Goal: Task Accomplishment & Management: Manage account settings

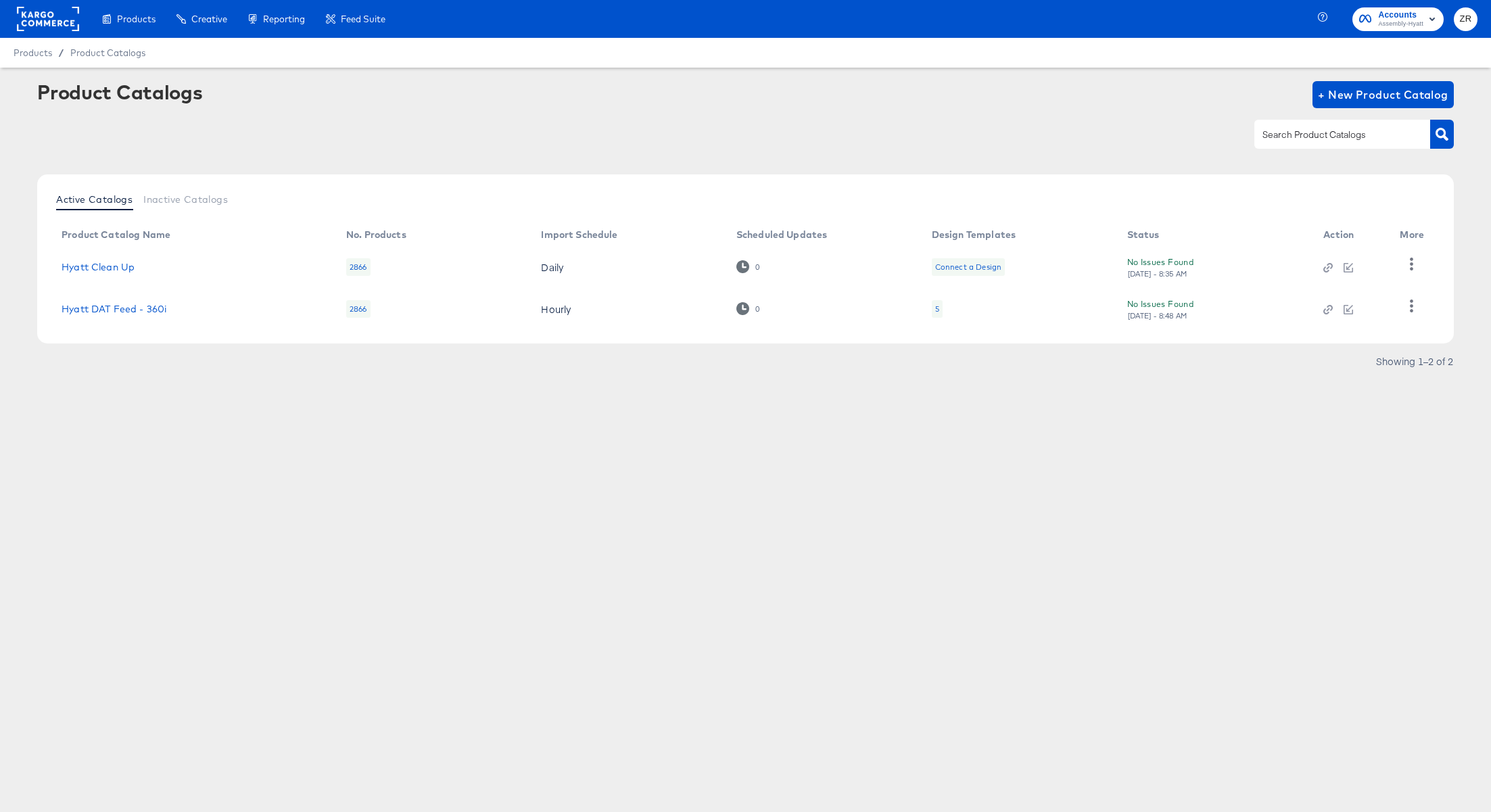
click at [49, 11] on rect at bounding box center [48, 18] width 62 height 24
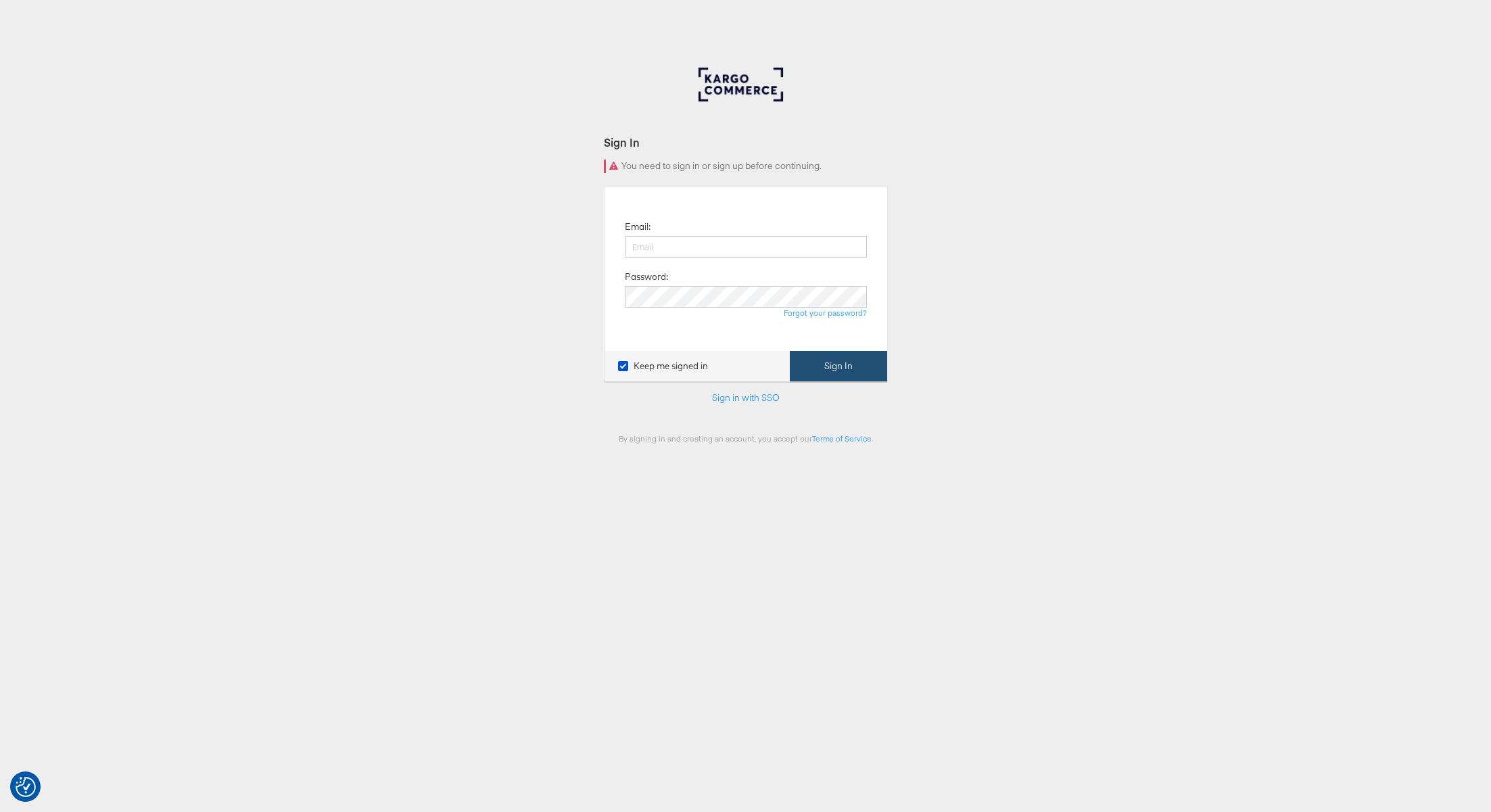
type input "[PERSON_NAME][EMAIL_ADDRESS][PERSON_NAME][DOMAIN_NAME]"
click at [816, 373] on button "Sign In" at bounding box center [839, 366] width 98 height 31
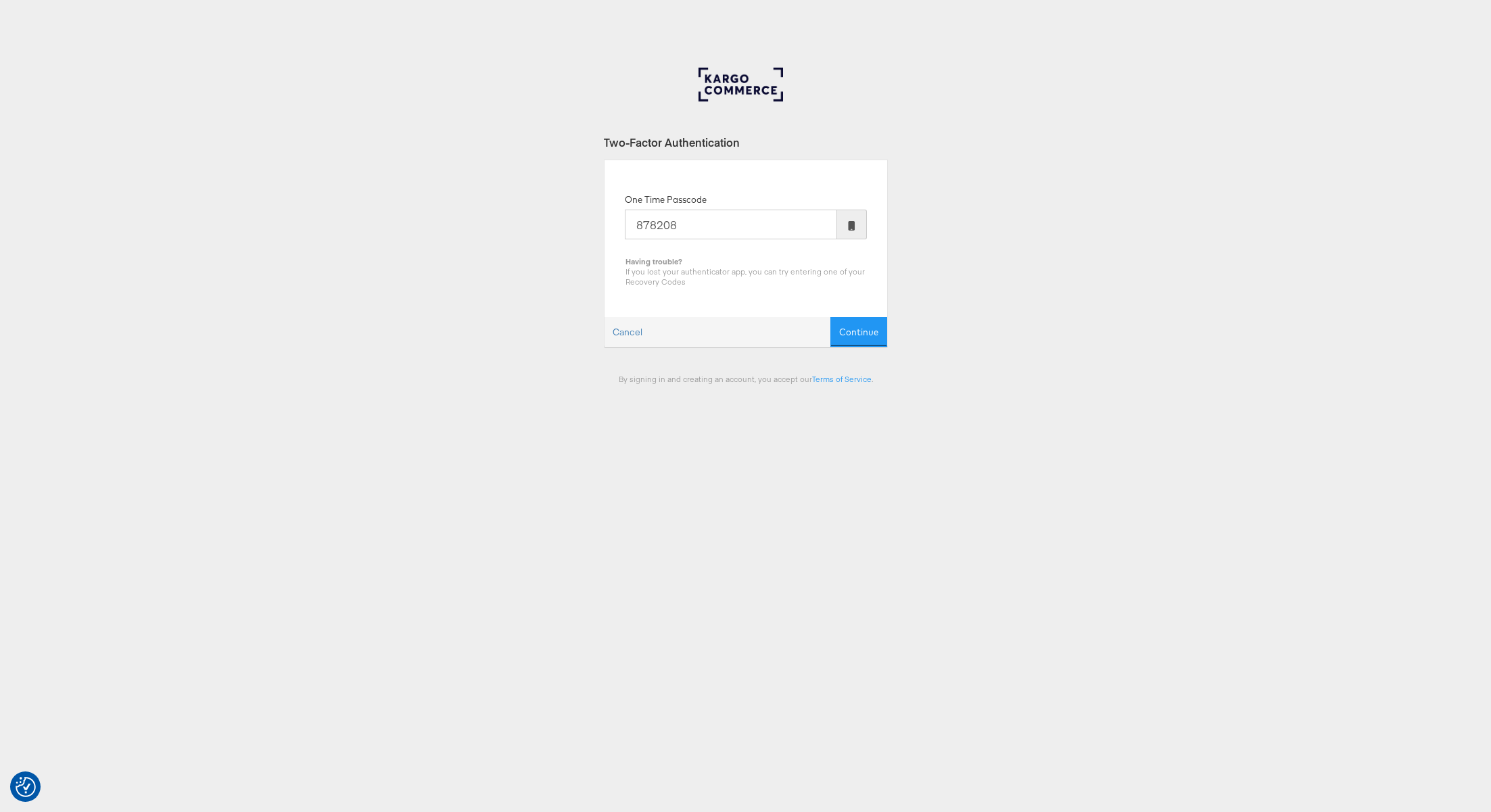
type input "878208"
click at [830, 317] on button "Continue" at bounding box center [858, 332] width 56 height 31
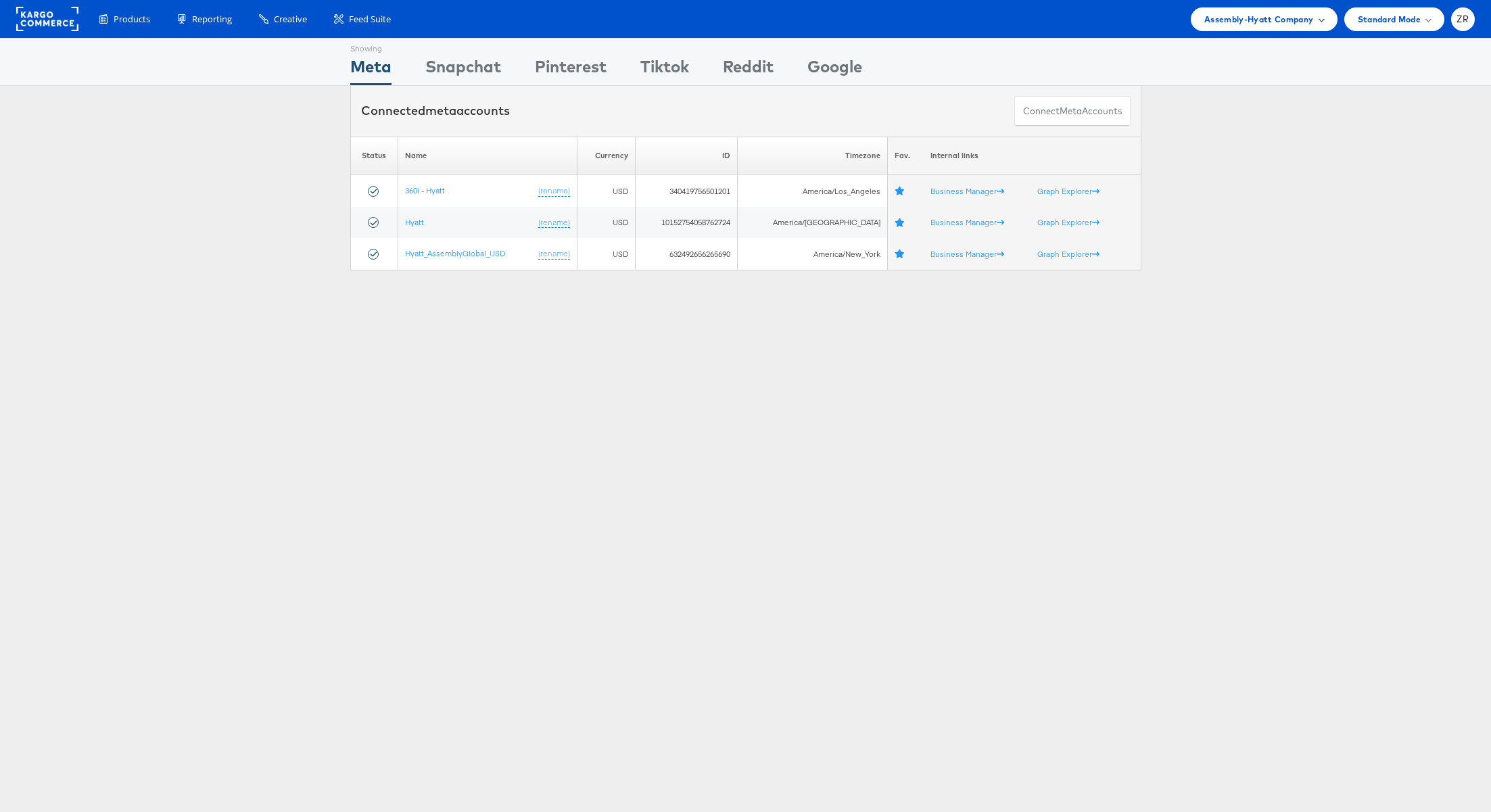
click at [1277, 19] on span "Assembly-Hyatt Company" at bounding box center [1258, 19] width 109 height 14
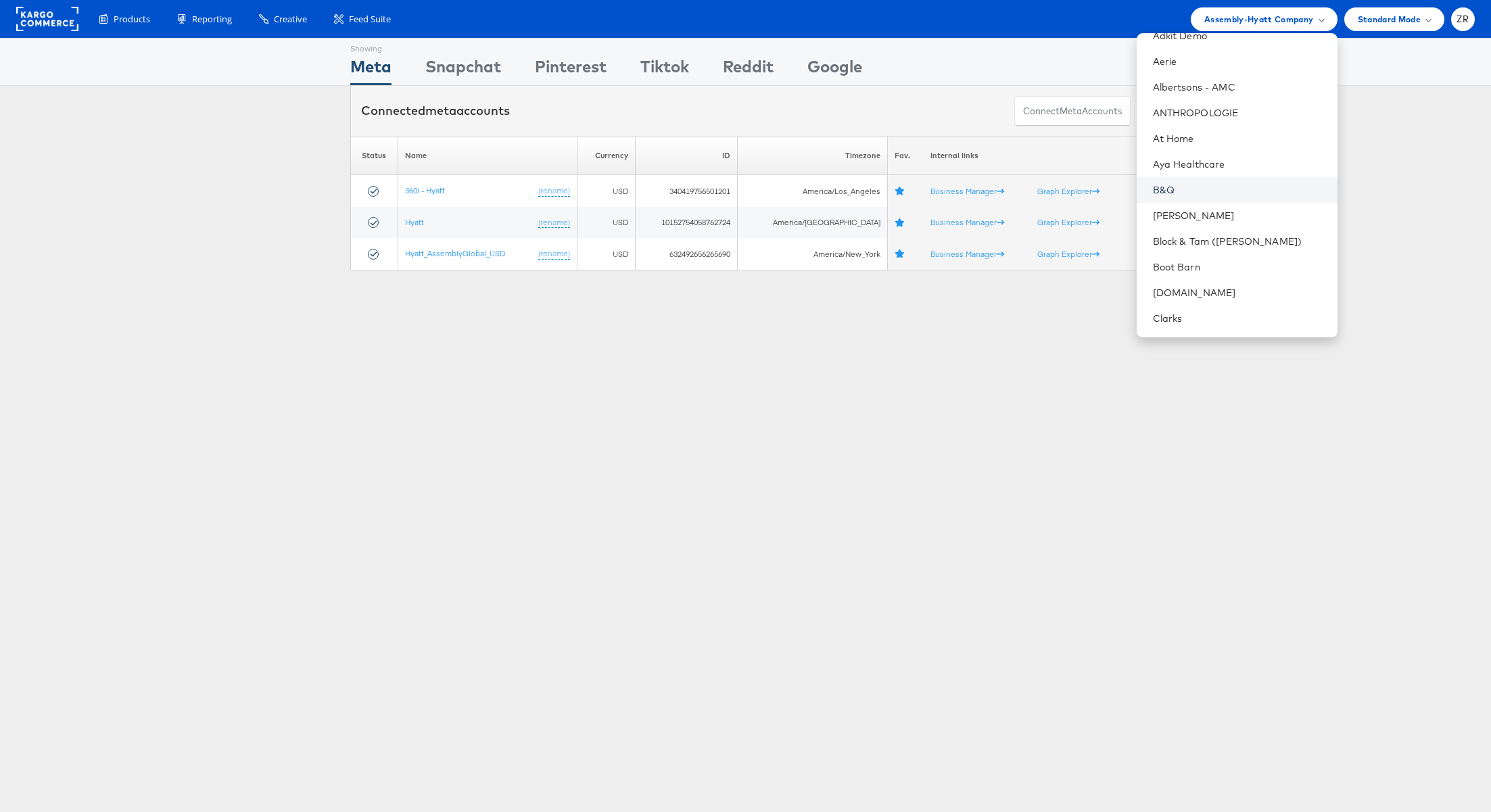
scroll to position [77, 0]
click at [1211, 227] on link "Block & Tam (Veronica Beard)" at bounding box center [1239, 230] width 173 height 13
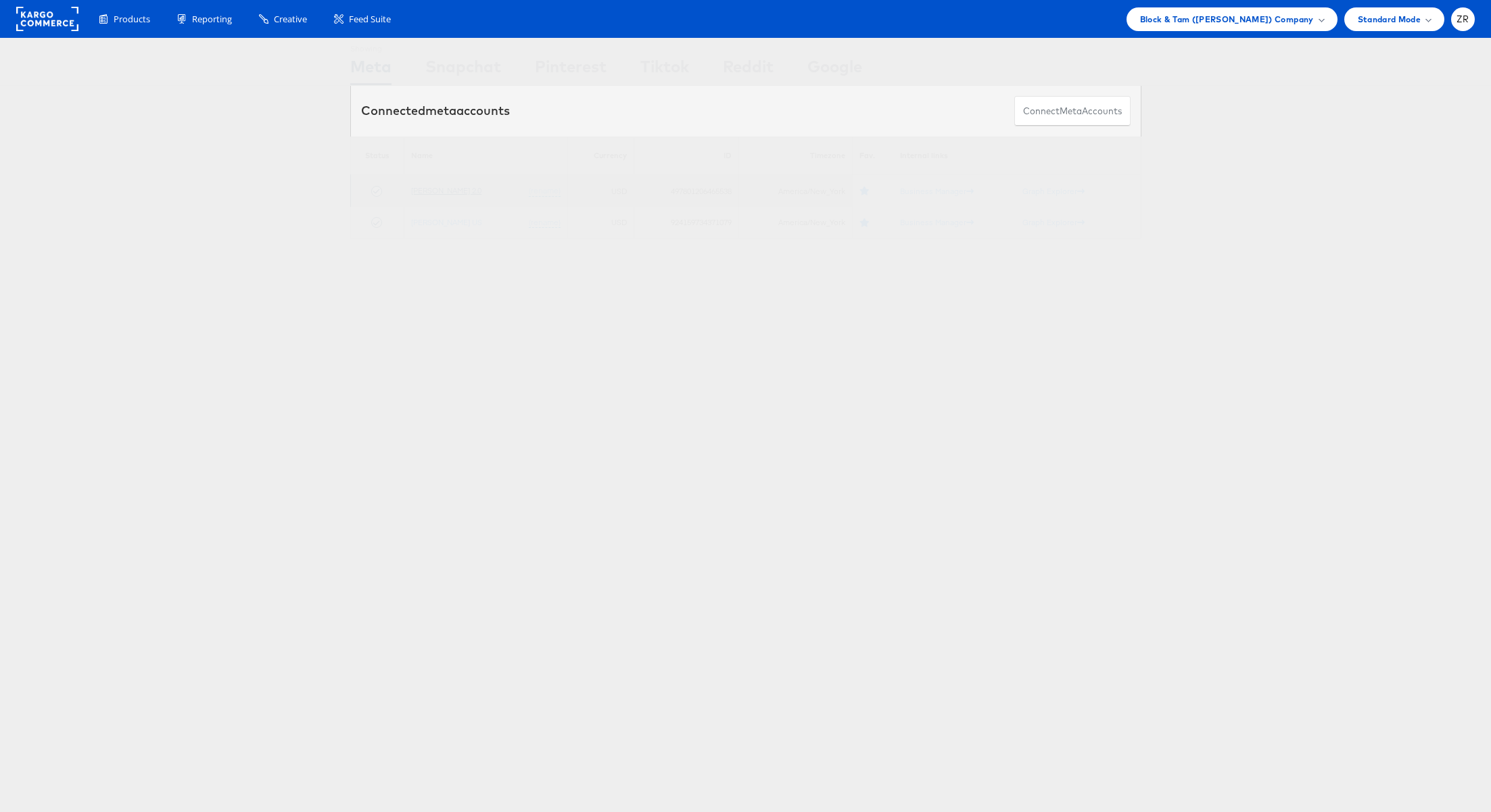
click at [453, 192] on link "Veronica Beard 2.0" at bounding box center [445, 190] width 70 height 11
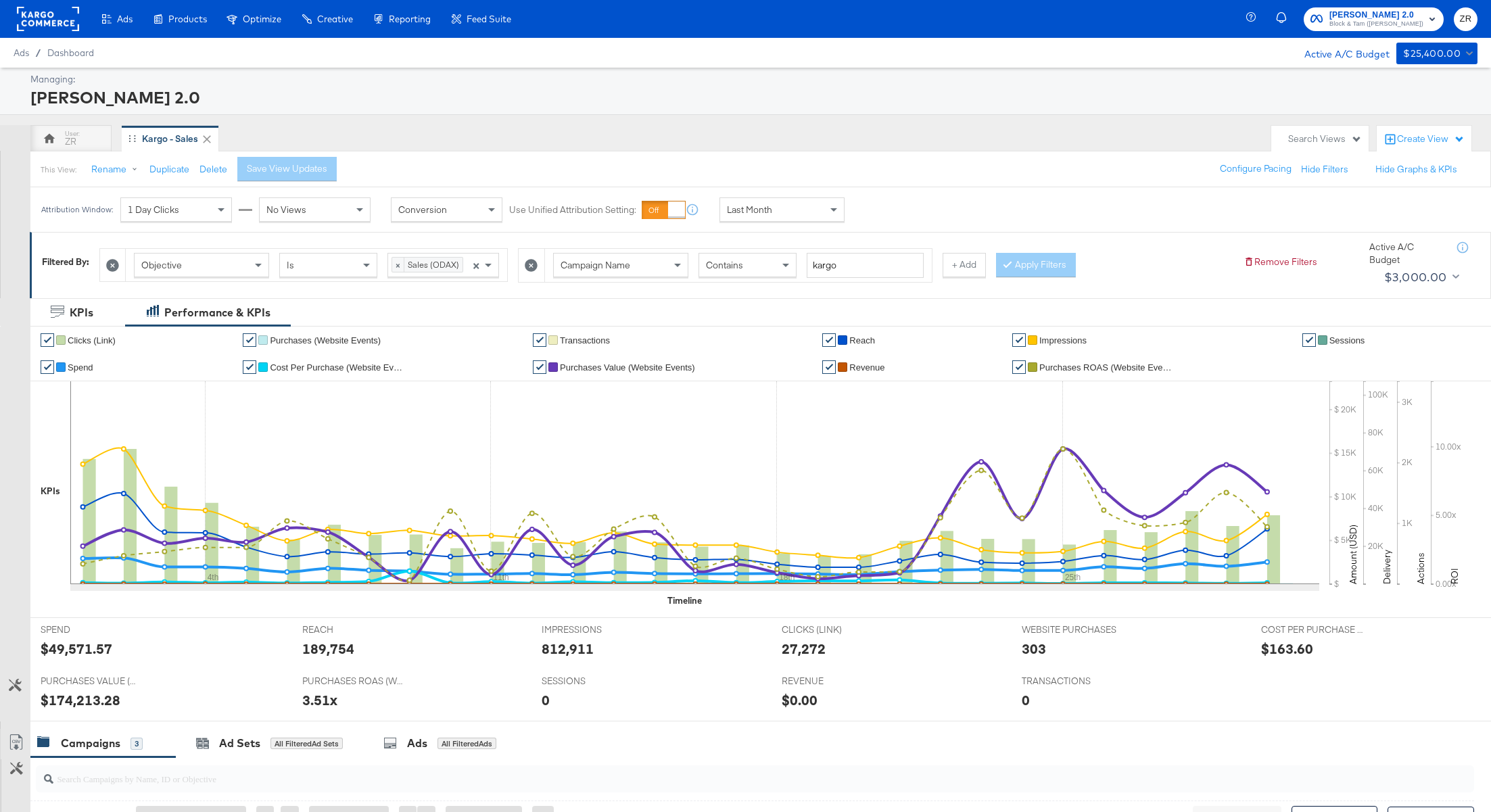
click at [566, 102] on div "Veronica Beard 2.0" at bounding box center [752, 98] width 1443 height 23
click at [1363, 19] on span "Block & Tam ([PERSON_NAME])" at bounding box center [1376, 24] width 94 height 11
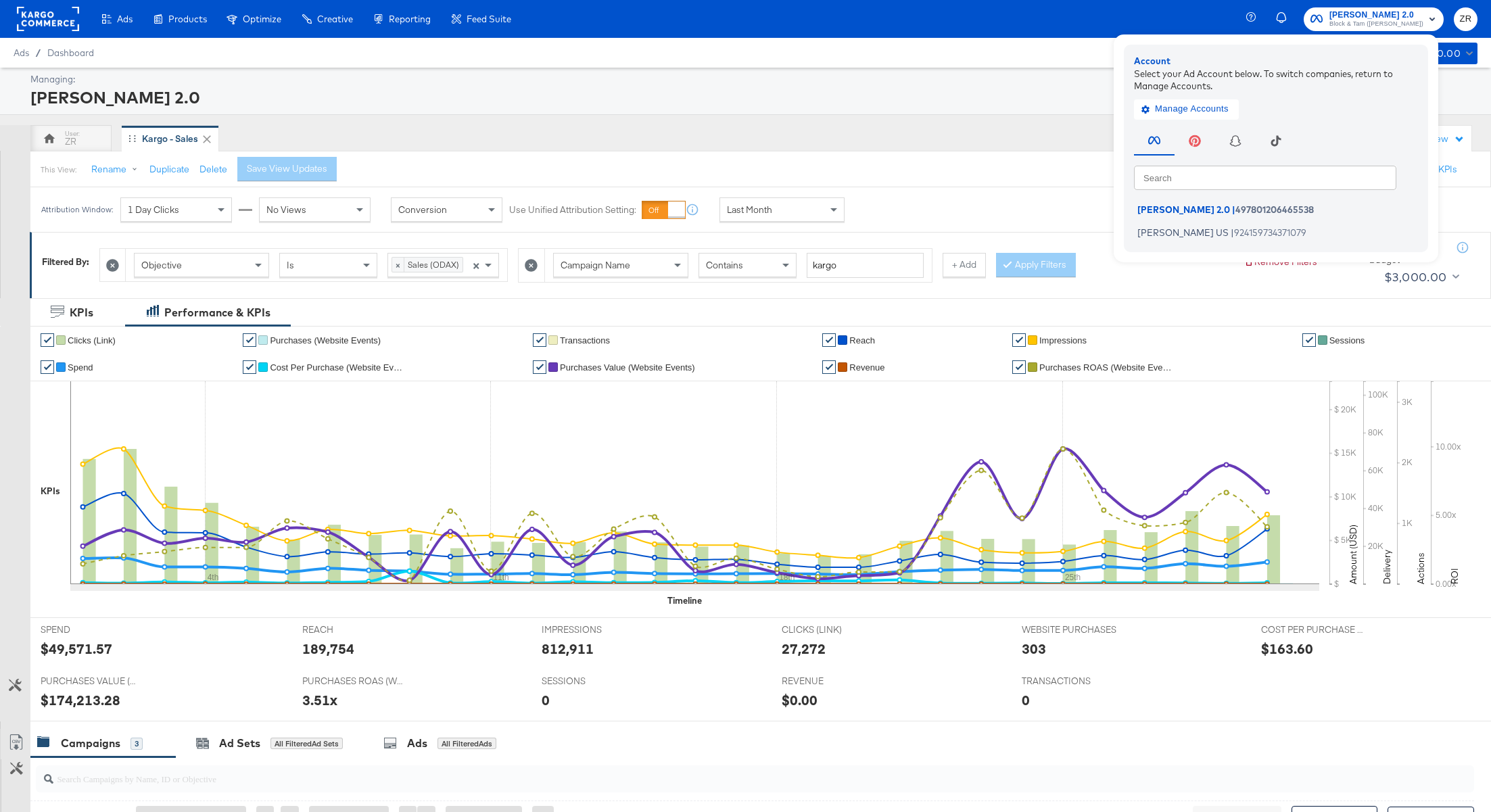
click at [1010, 35] on div "Ads Products Optimize Creative Reporting Feed Suite Veronica Beard 2.0 Block & …" at bounding box center [745, 19] width 1491 height 38
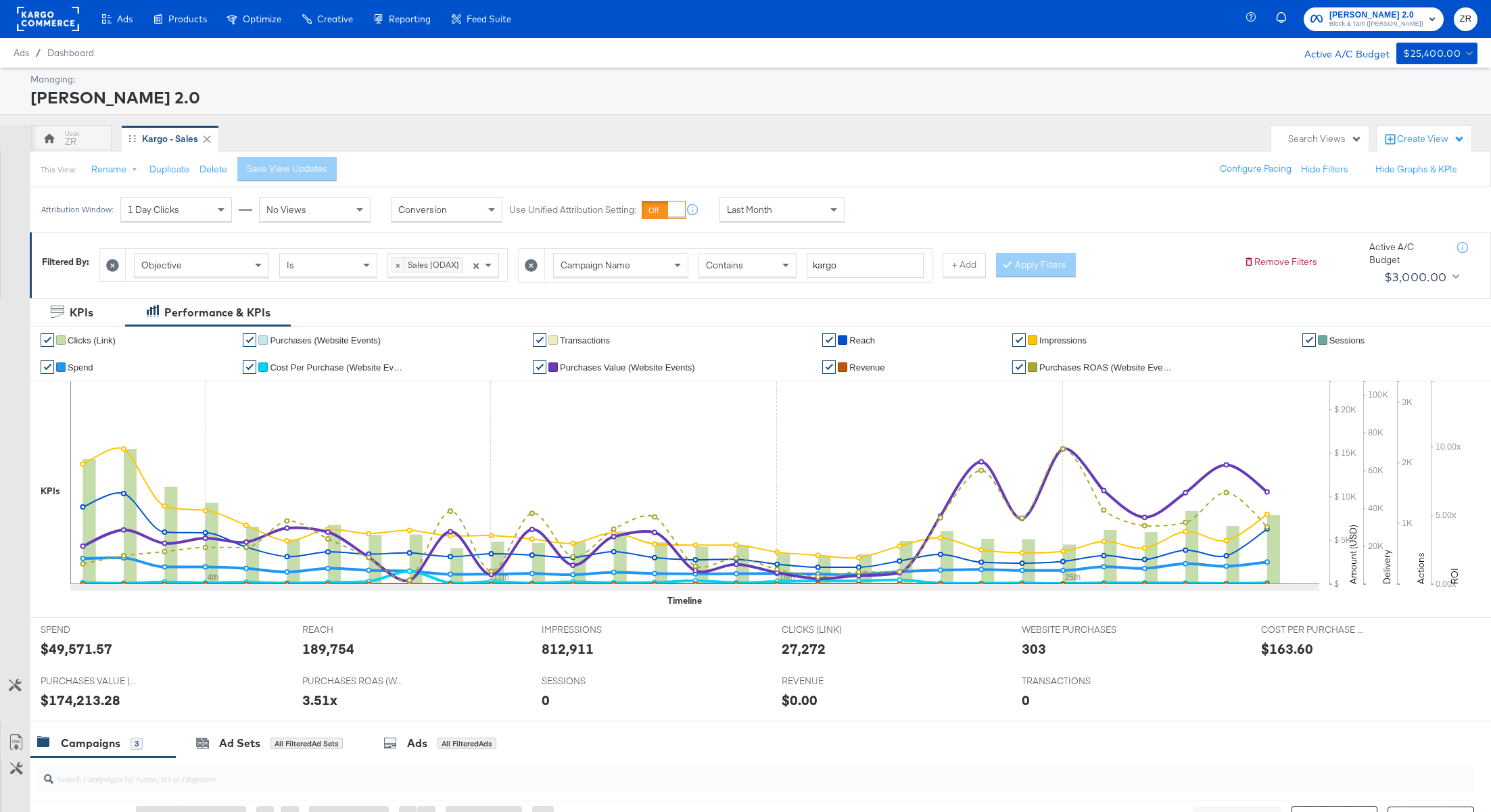
click at [39, 27] on rect at bounding box center [48, 18] width 62 height 24
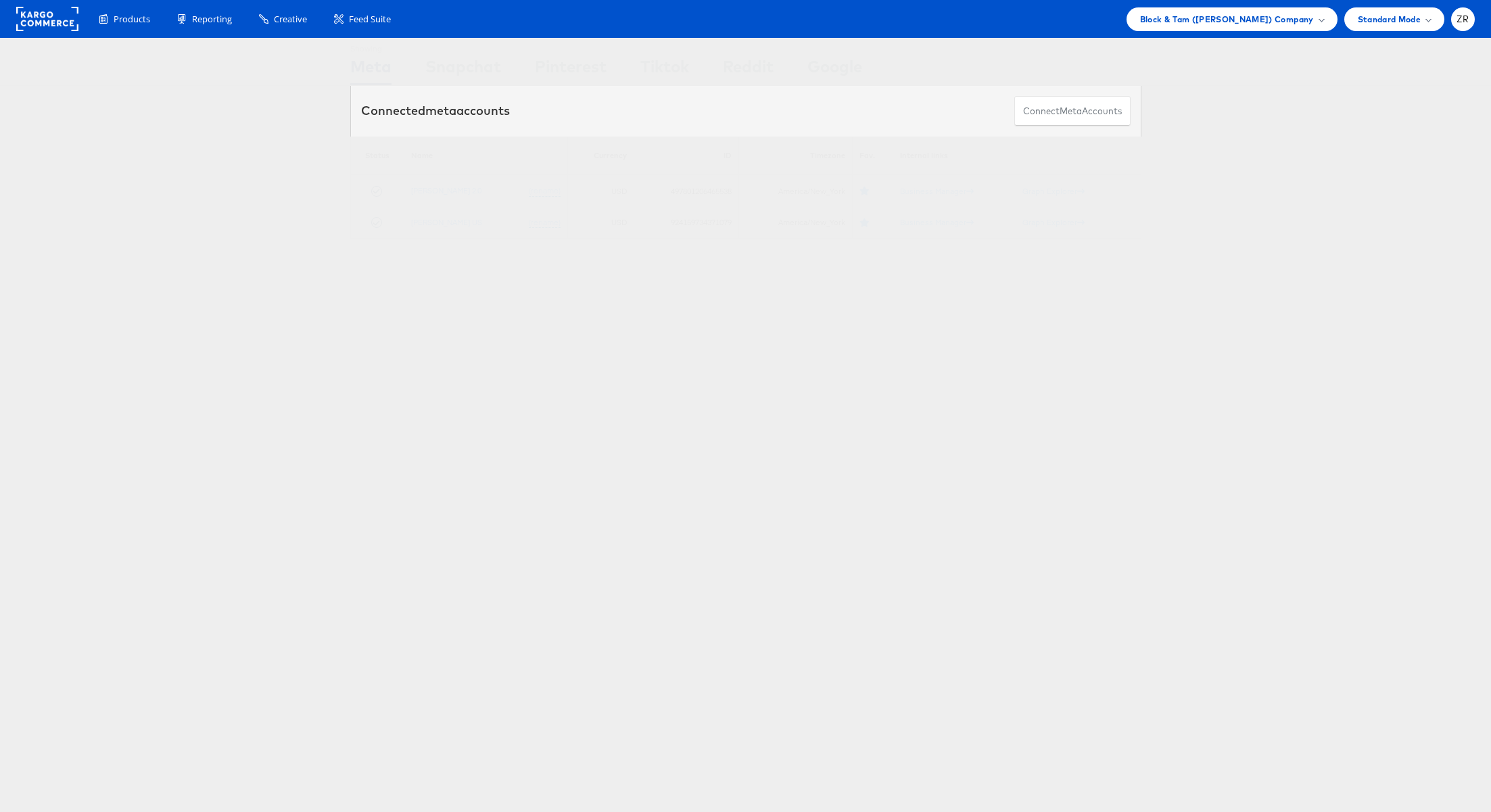
click at [1118, 362] on div "Showing Meta Showing [GEOGRAPHIC_DATA] Showing Pinterest Showing Tiktok Showing…" at bounding box center [745, 376] width 1491 height 676
click at [1283, 16] on span "Block & Tam (Veronica Beard) Company" at bounding box center [1226, 19] width 173 height 14
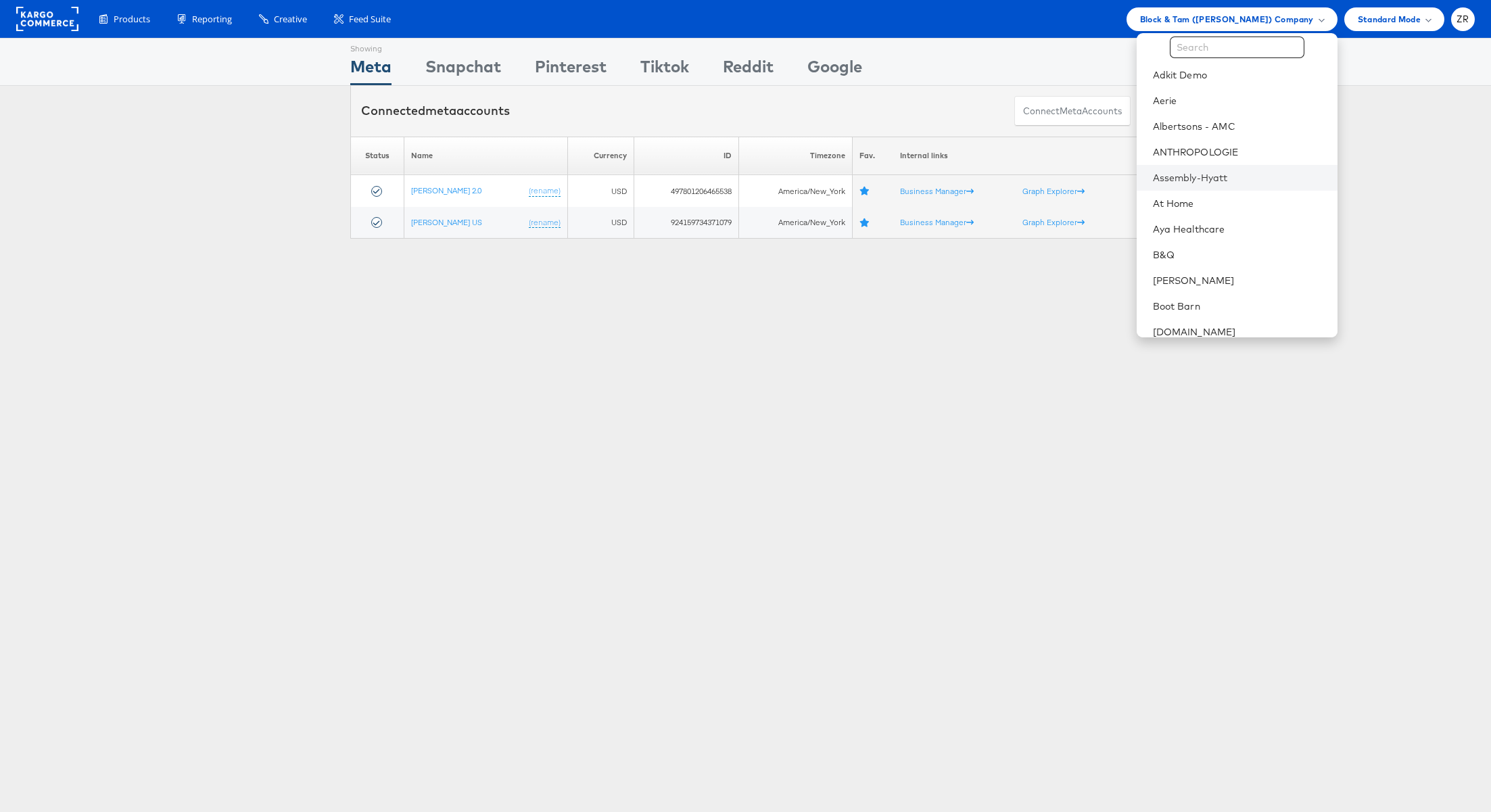
scroll to position [36, 0]
click at [1220, 172] on link "Assembly-Hyatt" at bounding box center [1239, 168] width 173 height 13
